Goal: Transaction & Acquisition: Purchase product/service

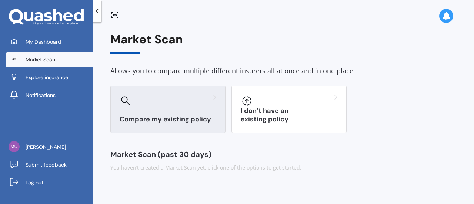
click at [176, 119] on h3 "Compare my existing policy" at bounding box center [168, 119] width 97 height 9
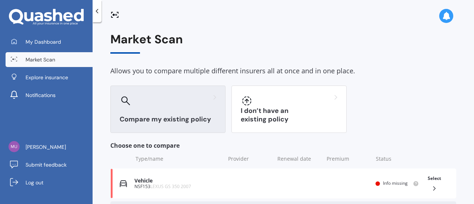
scroll to position [59, 0]
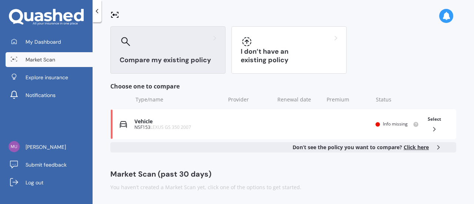
click at [415, 150] on span "Click here" at bounding box center [415, 147] width 25 height 7
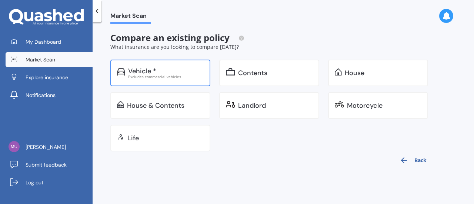
click at [140, 72] on div "Vehicle *" at bounding box center [142, 70] width 28 height 7
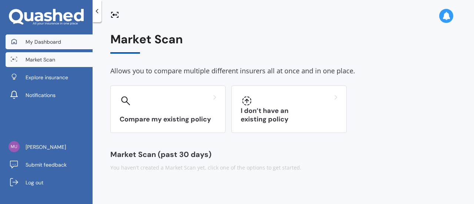
click at [47, 43] on span "My Dashboard" at bounding box center [44, 41] width 36 height 7
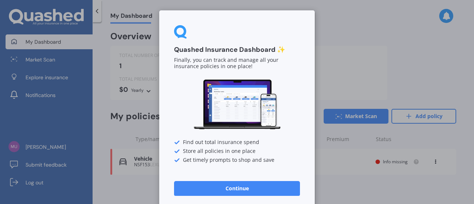
click at [221, 190] on button "Continue" at bounding box center [237, 188] width 126 height 15
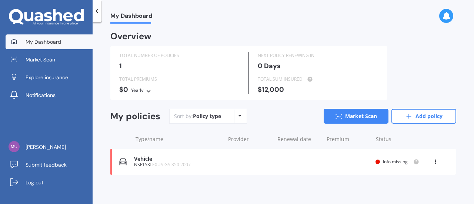
scroll to position [1, 0]
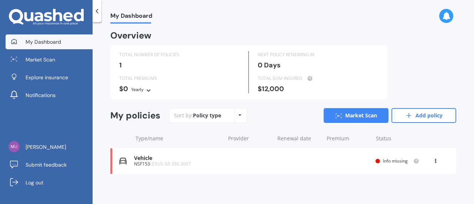
click at [143, 160] on div "Vehicle" at bounding box center [177, 158] width 87 height 6
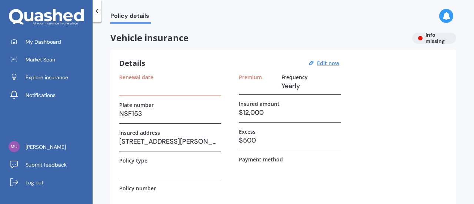
click at [426, 41] on div "Vehicle insurance Info missing" at bounding box center [283, 38] width 346 height 11
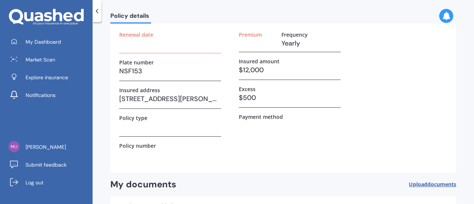
scroll to position [107, 0]
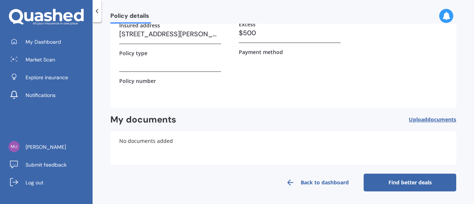
click at [379, 181] on link "Find better deals" at bounding box center [409, 183] width 93 height 18
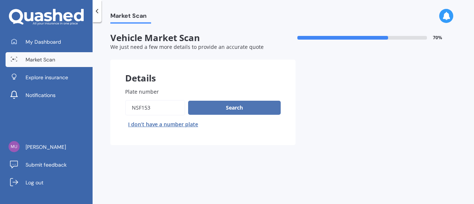
click at [235, 106] on button "Search" at bounding box center [234, 108] width 93 height 14
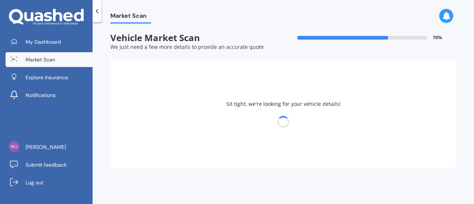
select select "LEXUS"
select select "01"
select select "07"
select select "1968"
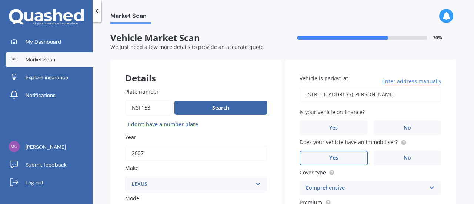
click at [413, 83] on span "Enter address manually" at bounding box center [411, 81] width 59 height 7
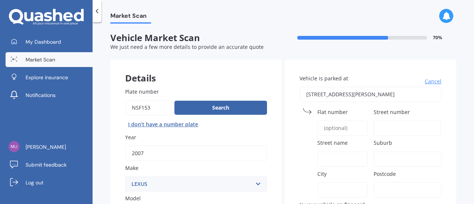
click at [331, 125] on input "Flat number" at bounding box center [342, 128] width 50 height 16
click at [383, 125] on input "Street number" at bounding box center [407, 128] width 68 height 16
type input "132"
click at [338, 154] on input "Street name" at bounding box center [342, 159] width 50 height 16
click at [346, 95] on input "Vehicle is parked at" at bounding box center [370, 95] width 142 height 16
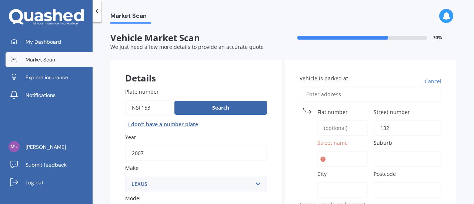
type input "1"
type input "[STREET_ADDRESS]"
type input "132"
type input "[GEOGRAPHIC_DATA]"
type input "Remuera"
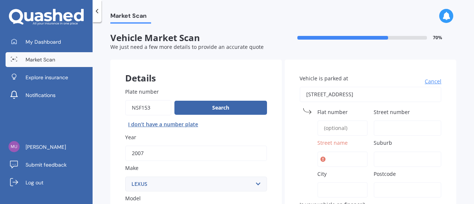
type input "[GEOGRAPHIC_DATA]"
type input "1050"
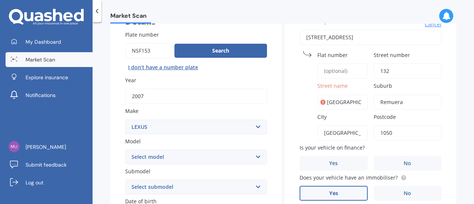
scroll to position [60, 0]
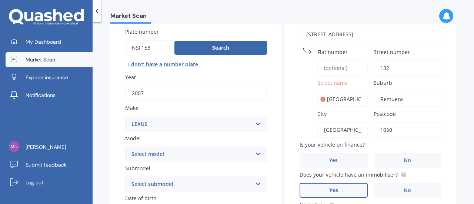
click at [320, 101] on icon at bounding box center [322, 98] width 5 height 7
click at [336, 100] on input "[GEOGRAPHIC_DATA]" at bounding box center [342, 99] width 50 height 16
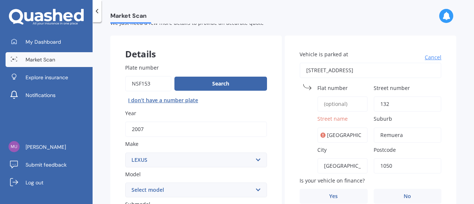
scroll to position [28, 0]
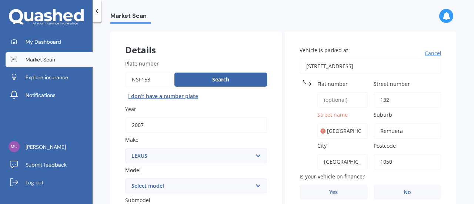
click at [337, 134] on input "[GEOGRAPHIC_DATA]" at bounding box center [342, 131] width 50 height 16
type input "d"
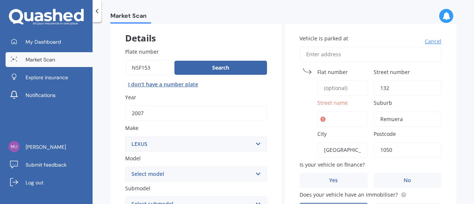
scroll to position [41, 0]
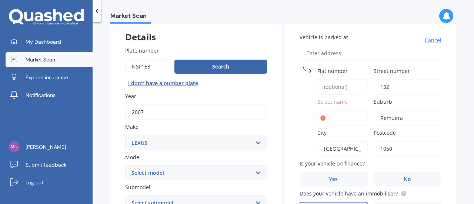
click at [425, 42] on span "Cancel" at bounding box center [433, 40] width 17 height 7
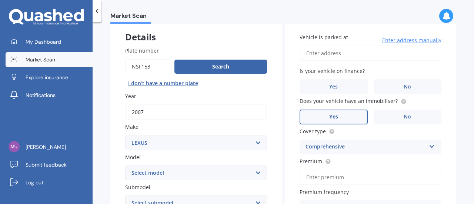
click at [322, 53] on input "Vehicle is parked at" at bounding box center [370, 54] width 142 height 16
type input "[STREET_ADDRESS]"
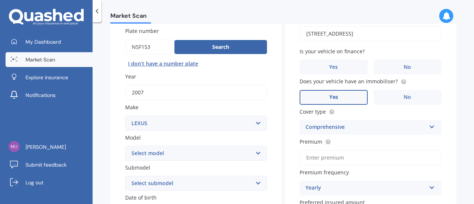
scroll to position [61, 0]
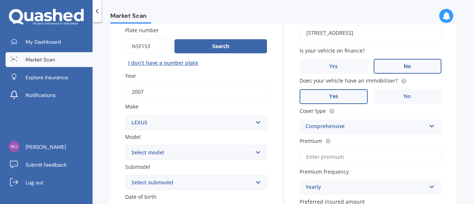
click at [406, 64] on span "No" at bounding box center [406, 66] width 7 height 6
click at [0, 0] on input "No" at bounding box center [0, 0] width 0 height 0
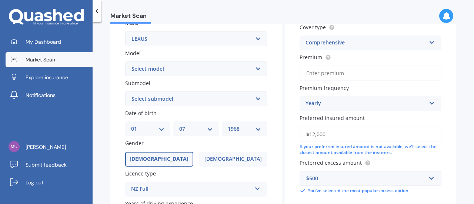
scroll to position [145, 0]
click at [331, 72] on input "Premium" at bounding box center [370, 73] width 142 height 16
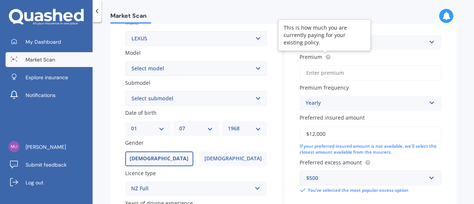
click at [327, 57] on icon at bounding box center [327, 56] width 1 height 1
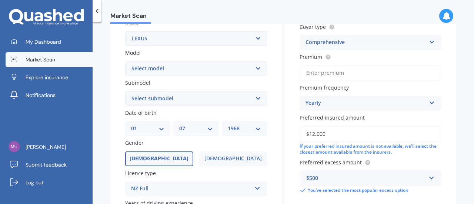
click at [311, 74] on input "Premium" at bounding box center [370, 73] width 142 height 16
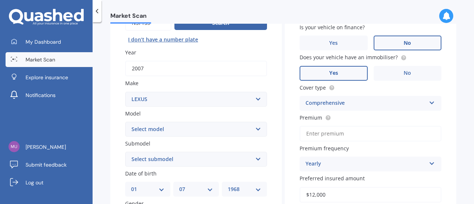
scroll to position [85, 0]
type input "$6.00"
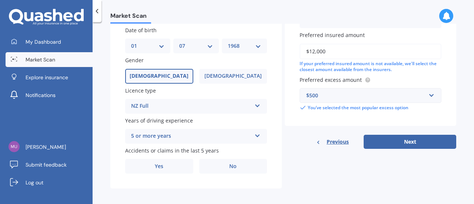
scroll to position [148, 0]
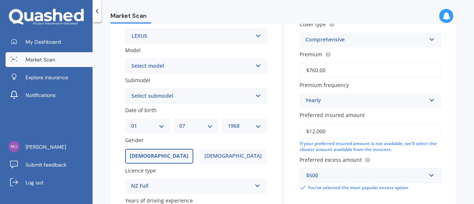
drag, startPoint x: 326, startPoint y: 69, endPoint x: 299, endPoint y: 71, distance: 27.8
click at [299, 71] on input "$760.00" at bounding box center [370, 71] width 142 height 16
type input "$800.00"
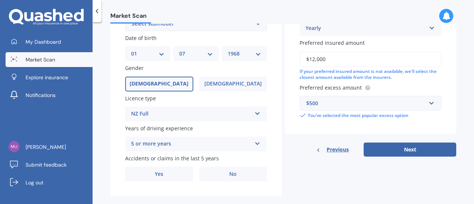
scroll to position [233, 0]
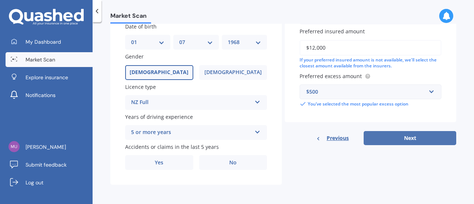
click at [379, 137] on button "Next" at bounding box center [409, 138] width 93 height 14
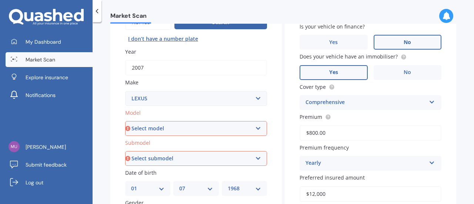
scroll to position [86, 0]
click at [211, 129] on select "Select model AS 460 CT 200 ES 300 ES 350 GS 250 GS 300 GS 350 GS 430 GS 450 GS …" at bounding box center [196, 128] width 142 height 15
select select "GS 350"
click at [125, 121] on select "Select model AS 460 CT 200 ES 300 ES 350 GS 250 GS 300 GS 350 GS 430 GS 450 GS …" at bounding box center [196, 128] width 142 height 15
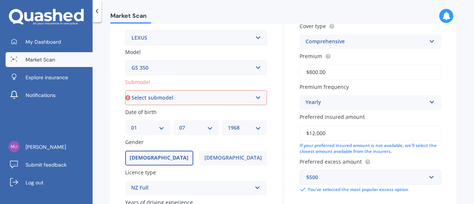
scroll to position [147, 0]
click at [180, 97] on select "Select submodel F Sport Limited" at bounding box center [196, 97] width 142 height 15
select select "LIMITED"
click at [125, 90] on select "Select submodel F Sport Limited" at bounding box center [196, 97] width 142 height 15
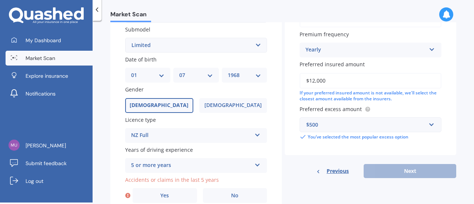
scroll to position [233, 0]
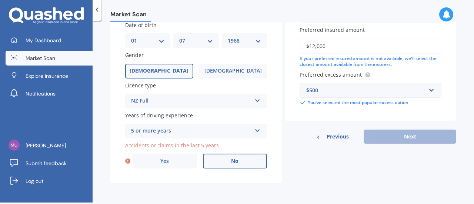
click at [227, 159] on label "No" at bounding box center [235, 161] width 64 height 15
click at [0, 0] on input "No" at bounding box center [0, 0] width 0 height 0
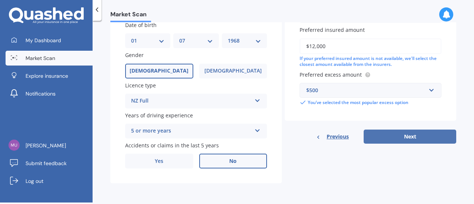
click at [382, 134] on button "Next" at bounding box center [409, 137] width 93 height 14
select select "01"
select select "07"
select select "1968"
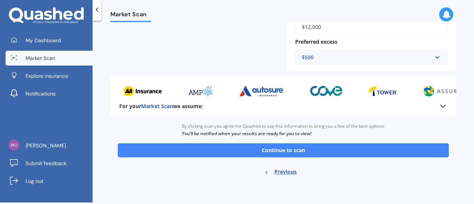
scroll to position [239, 0]
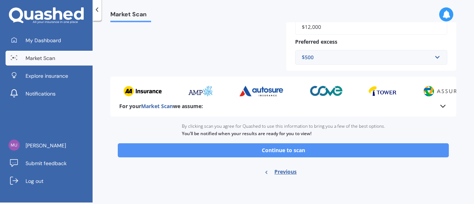
click at [308, 151] on button "Continue to scan" at bounding box center [283, 150] width 331 height 14
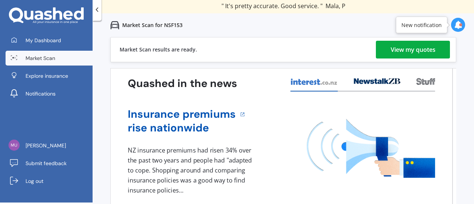
click at [400, 48] on div "View my quotes" at bounding box center [412, 50] width 45 height 18
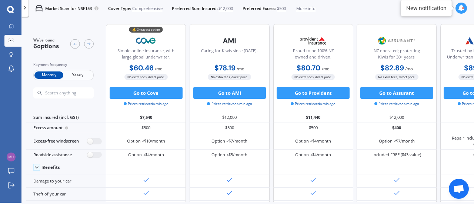
click at [78, 74] on span "Yearly" at bounding box center [77, 75] width 29 height 8
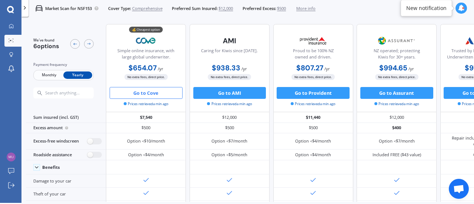
click at [152, 95] on button "Go to Cove" at bounding box center [146, 93] width 73 height 12
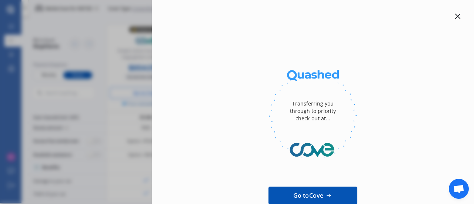
click at [453, 21] on div "Transferring you through to priority check-out at... Go to Cove Email me the qu…" at bounding box center [313, 148] width 298 height 272
click at [456, 14] on icon at bounding box center [458, 17] width 6 height 6
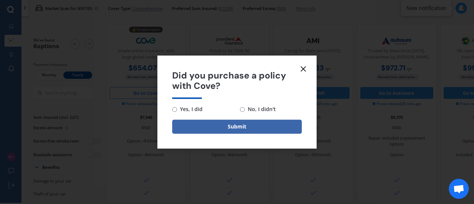
click at [271, 109] on span "No, I didn't" at bounding box center [260, 109] width 31 height 9
click at [245, 109] on input "No, I didn't" at bounding box center [242, 109] width 5 height 5
radio input "true"
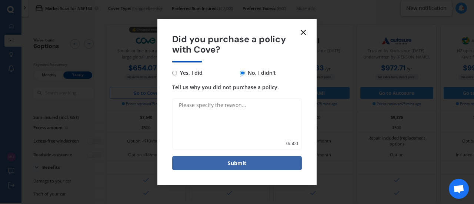
click at [240, 106] on textarea "Tell us why you did not purchase a policy." at bounding box center [237, 124] width 130 height 52
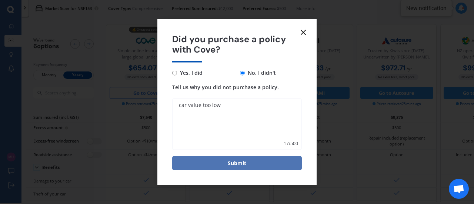
type textarea "car value too low"
click at [232, 162] on button "Submit" at bounding box center [237, 163] width 130 height 14
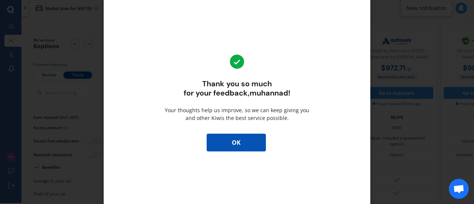
click at [237, 144] on button "OK" at bounding box center [236, 143] width 59 height 18
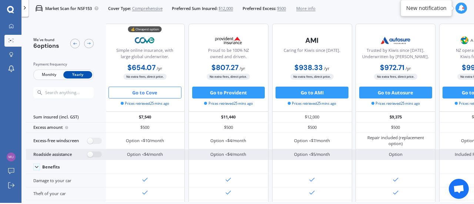
scroll to position [0, 1]
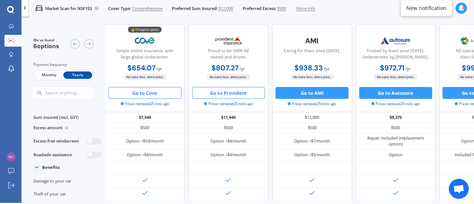
click at [222, 94] on button "Go to Provident" at bounding box center [228, 93] width 73 height 12
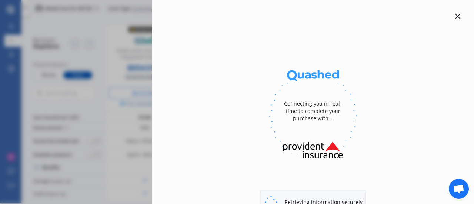
select select "full"
select select "[STREET_ADDRESS]"
select select "LEXUS"
select select "GS 350"
select select "NO"
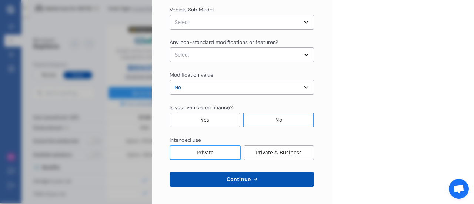
scroll to position [0, 0]
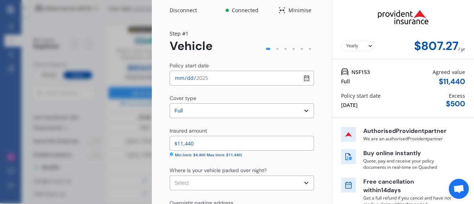
click at [121, 40] on div "Disconnect Connected Minimise Yearly Monthly $807.27 / yr Step # 1 Vehicle Poli…" at bounding box center [237, 102] width 474 height 204
click at [178, 10] on div "Disconnect" at bounding box center [188, 10] width 36 height 7
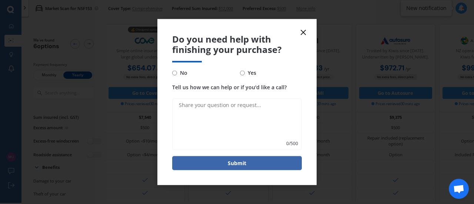
click at [177, 73] on span "No" at bounding box center [182, 72] width 10 height 9
click at [177, 73] on input "No" at bounding box center [174, 72] width 5 height 5
radio input "true"
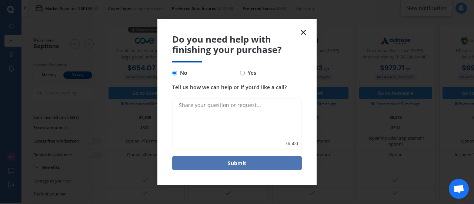
click at [243, 160] on button "Submit" at bounding box center [237, 163] width 130 height 14
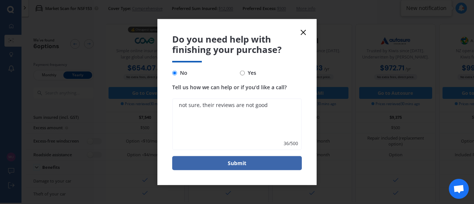
click at [182, 108] on textarea "not sure, their reviews are not good" at bounding box center [237, 124] width 130 height 52
drag, startPoint x: 182, startPoint y: 108, endPoint x: 195, endPoint y: 106, distance: 13.0
click at [195, 106] on textarea "not sure, their reviews are not good" at bounding box center [237, 124] width 130 height 52
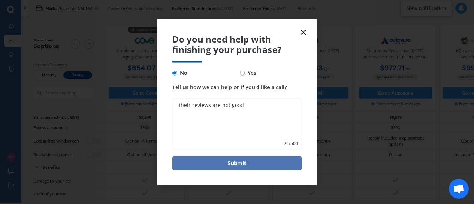
type textarea "their reviews are not good"
click at [229, 162] on button "Submit" at bounding box center [237, 163] width 130 height 14
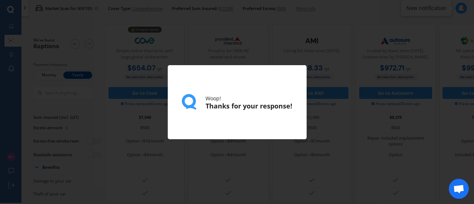
click at [236, 158] on div "Woop! Thanks for your response!" at bounding box center [237, 102] width 474 height 204
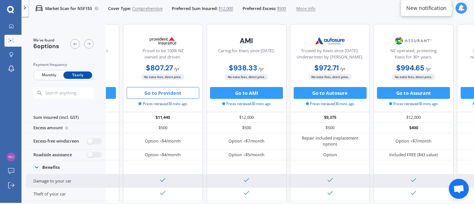
scroll to position [0, 84]
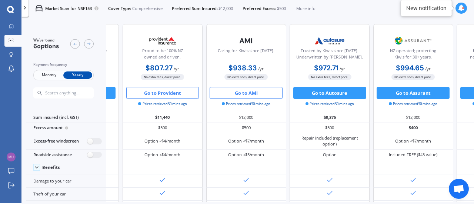
click at [247, 91] on button "Go to AMI" at bounding box center [245, 93] width 73 height 12
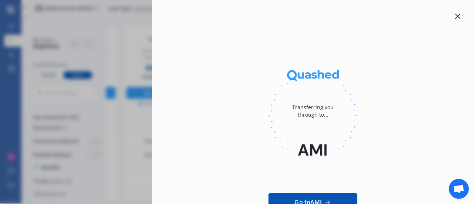
click at [455, 17] on icon at bounding box center [458, 16] width 6 height 6
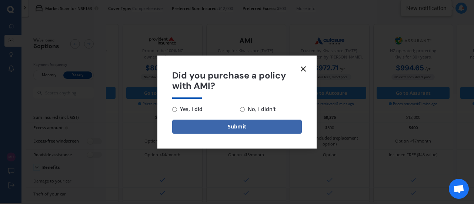
click at [304, 67] on icon at bounding box center [303, 68] width 9 height 9
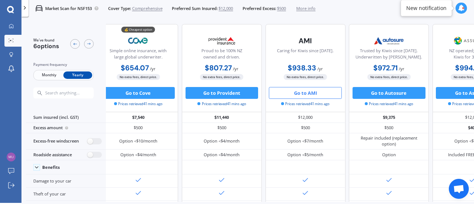
scroll to position [0, 0]
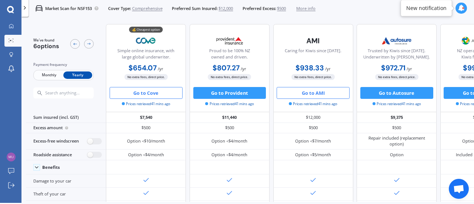
click at [145, 93] on button "Go to Cove" at bounding box center [146, 93] width 73 height 12
